Goal: Transaction & Acquisition: Download file/media

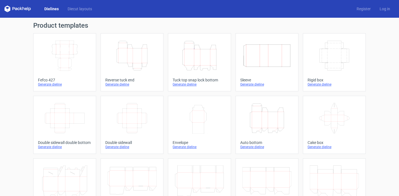
click at [236, 24] on h1 "Product templates" at bounding box center [199, 25] width 332 height 7
click at [335, 66] on icon "Width Depth Height" at bounding box center [334, 55] width 49 height 31
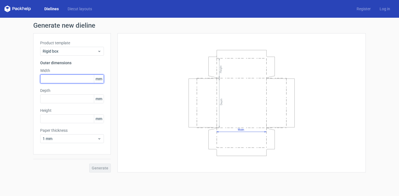
click at [59, 81] on input "text" at bounding box center [72, 79] width 64 height 9
type input "200"
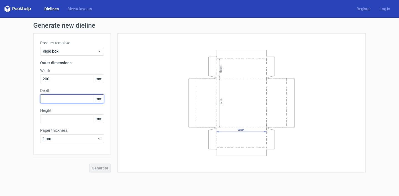
click at [87, 99] on input "text" at bounding box center [72, 98] width 64 height 9
type input "105"
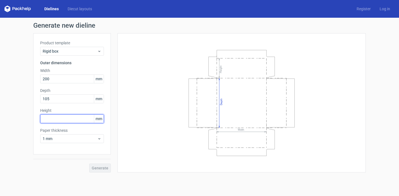
click at [73, 120] on input "text" at bounding box center [72, 118] width 64 height 9
type input "45"
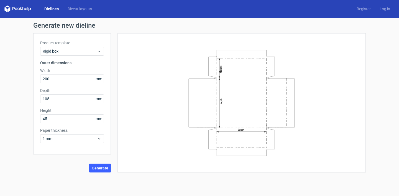
click at [66, 161] on div "Generate" at bounding box center [72, 164] width 78 height 18
click at [97, 170] on span "Generate" at bounding box center [100, 168] width 17 height 4
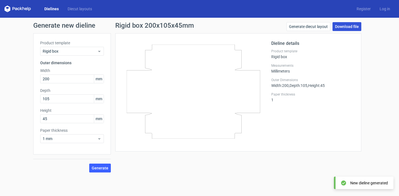
click at [344, 26] on link "Download file" at bounding box center [346, 26] width 29 height 9
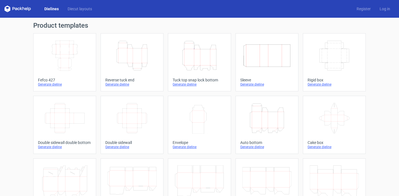
click at [333, 56] on icon "Width Depth Height" at bounding box center [334, 55] width 49 height 31
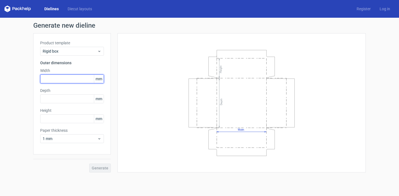
click at [62, 76] on input "text" at bounding box center [72, 79] width 64 height 9
type input "230"
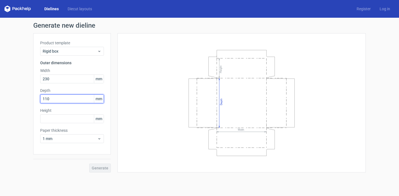
type input "110"
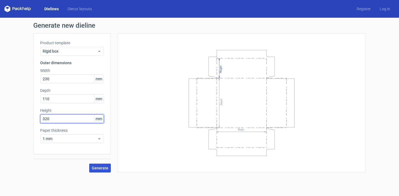
type input "320"
click at [100, 169] on span "Generate" at bounding box center [100, 168] width 17 height 4
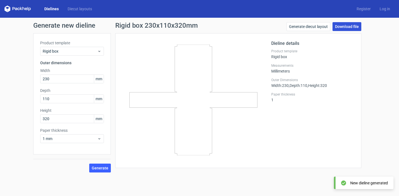
click at [348, 26] on link "Download file" at bounding box center [346, 26] width 29 height 9
